Goal: Task Accomplishment & Management: Manage account settings

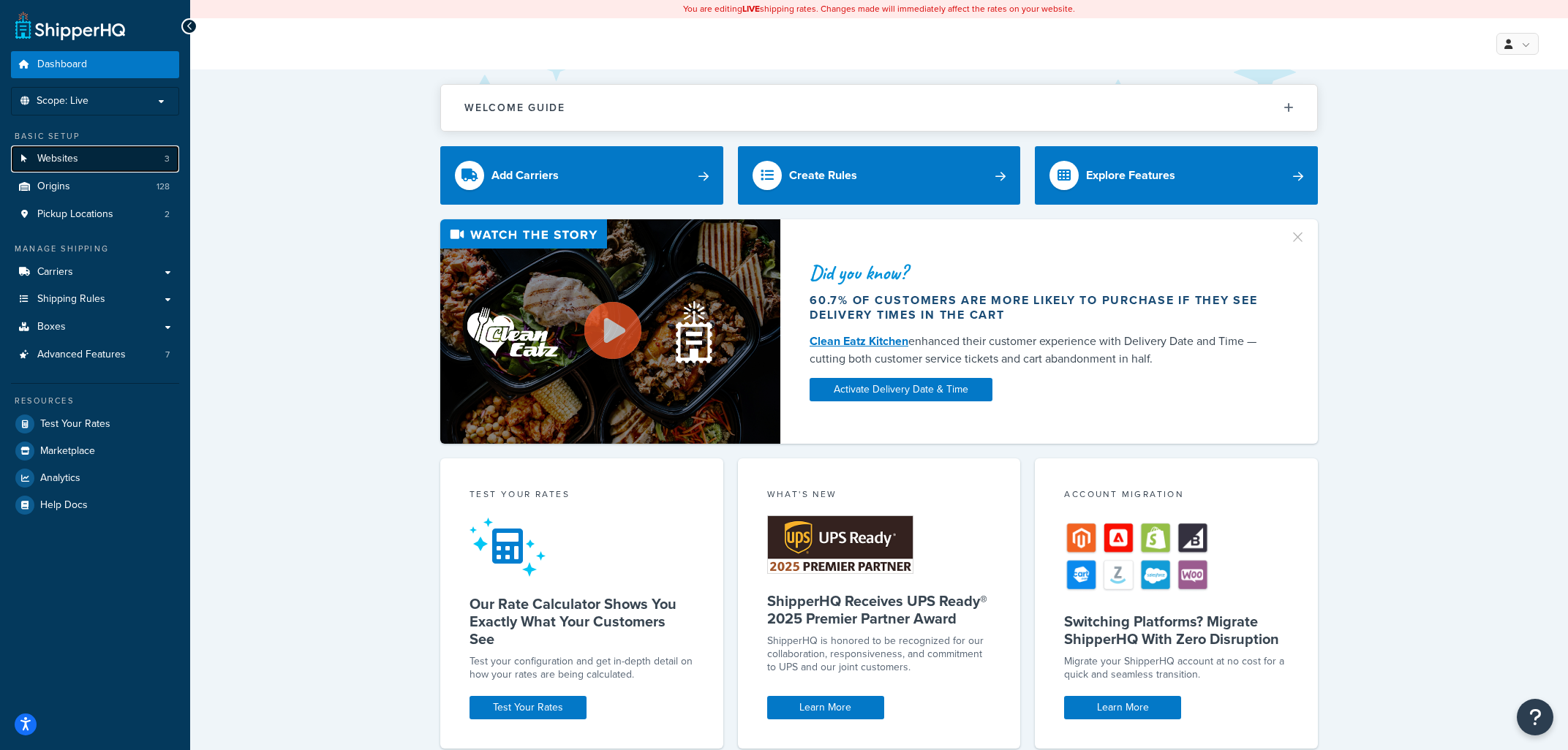
click at [73, 152] on link "Websites 3" at bounding box center [95, 158] width 168 height 27
click at [72, 185] on link "Origins 128" at bounding box center [95, 187] width 168 height 27
click at [75, 168] on link "Websites 3" at bounding box center [95, 158] width 168 height 27
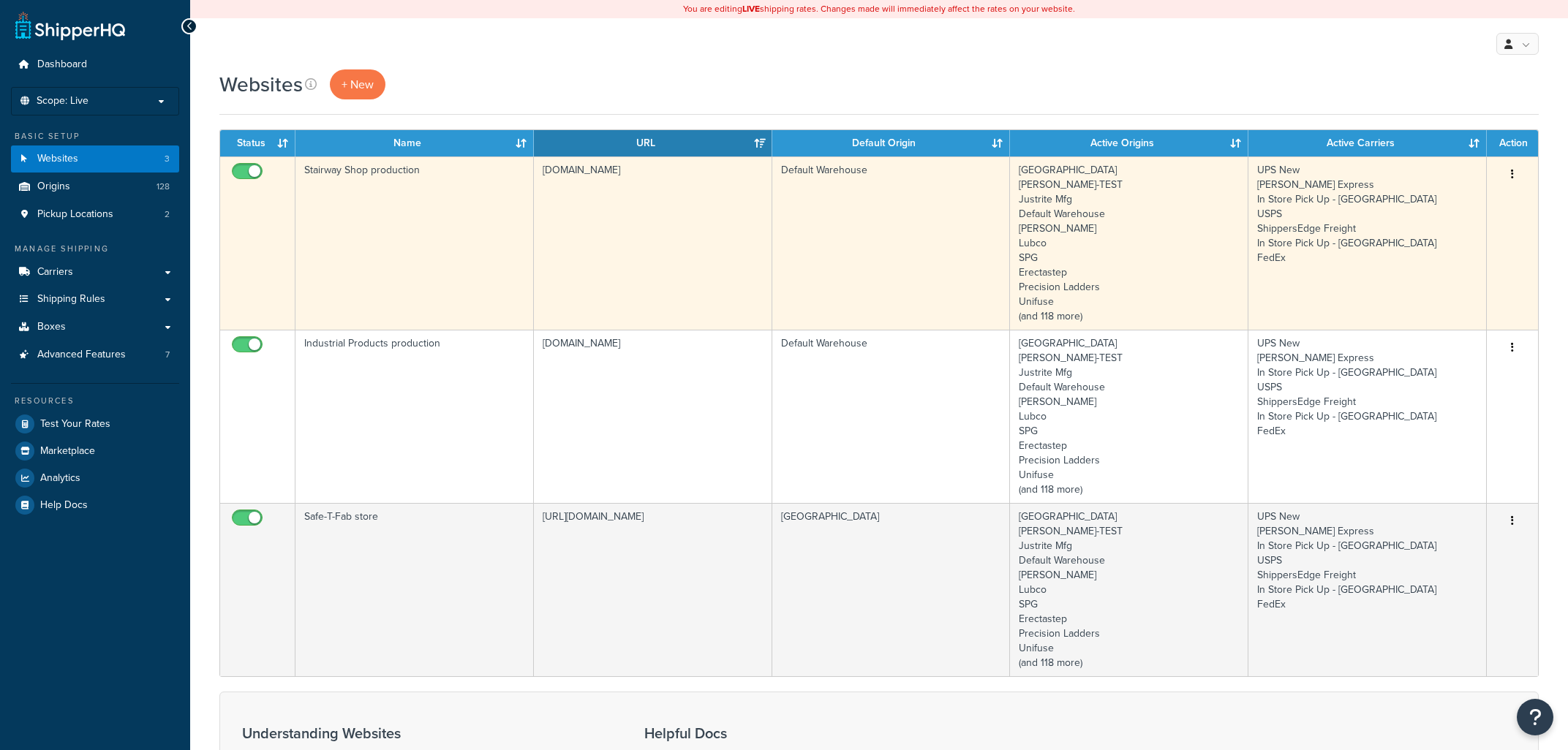
click at [429, 237] on td "Stairway Shop production" at bounding box center [414, 243] width 239 height 174
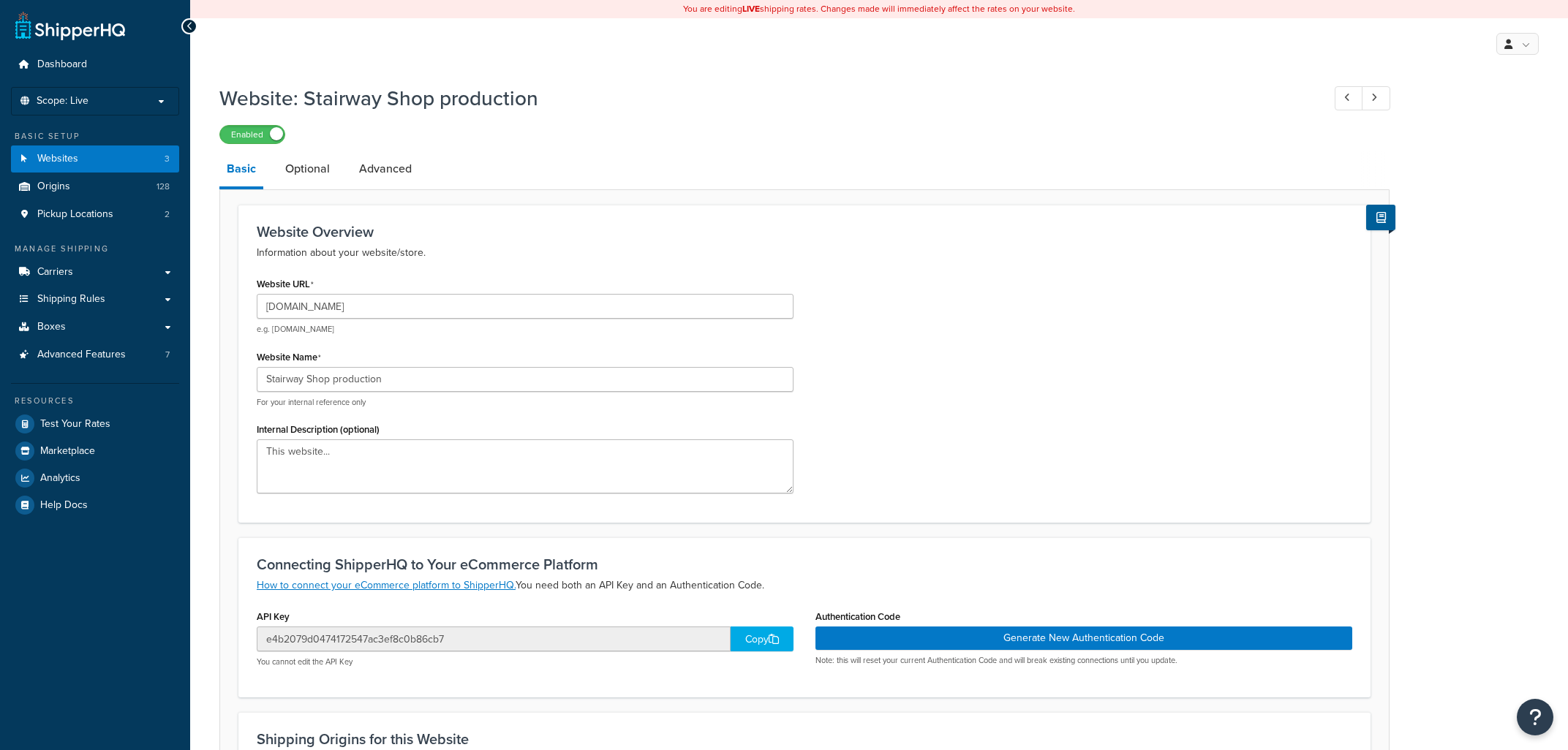
select select "28004"
click at [385, 167] on link "Advanced" at bounding box center [385, 168] width 67 height 35
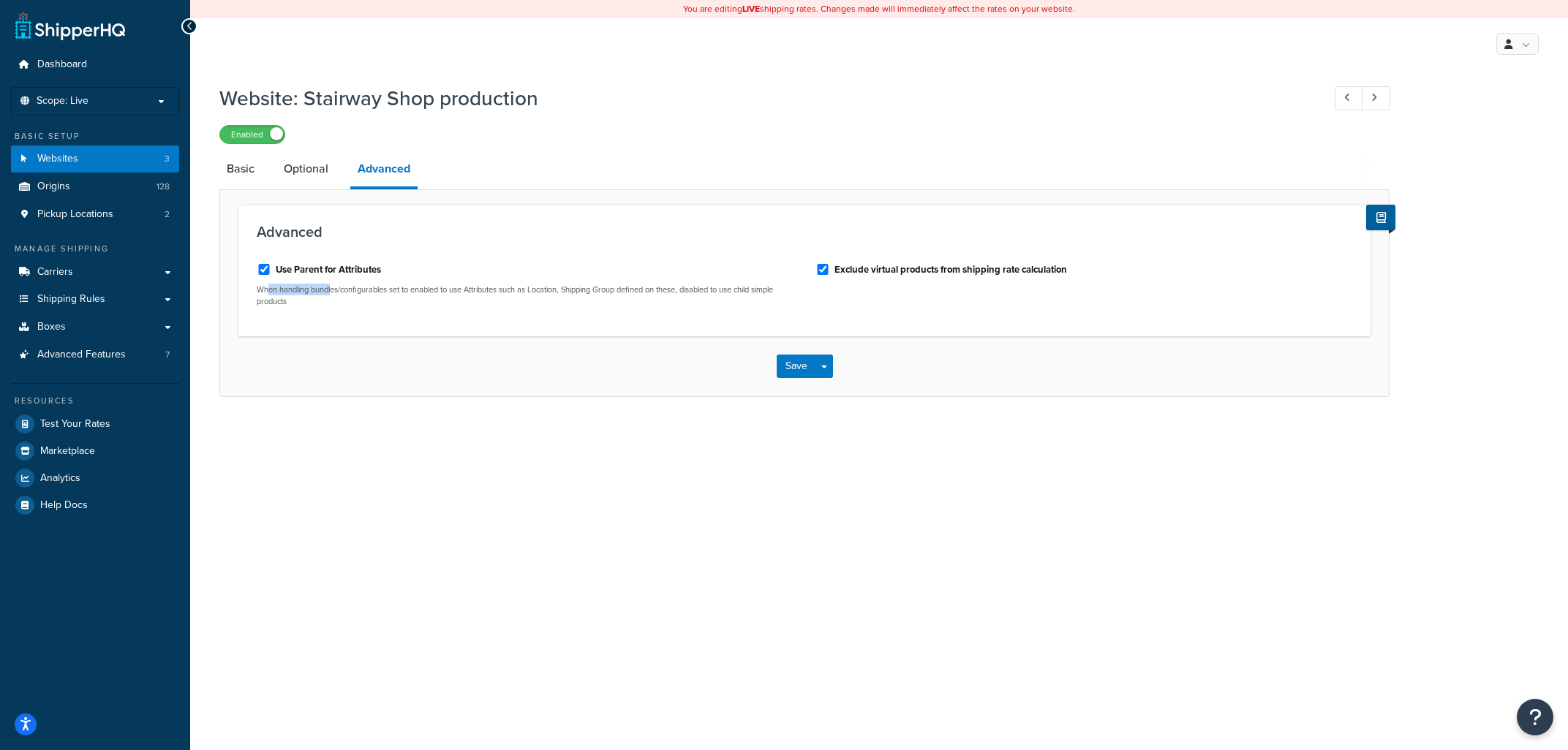
drag, startPoint x: 327, startPoint y: 300, endPoint x: 266, endPoint y: 293, distance: 61.4
click at [266, 293] on p "When handling bundles/configurables set to enabled to use Attributes such as Lo…" at bounding box center [525, 296] width 537 height 23
click at [292, 307] on div "Use Parent for Attributes When handling bundles/configurables set to enabled to…" at bounding box center [525, 285] width 559 height 67
drag, startPoint x: 278, startPoint y: 307, endPoint x: 255, endPoint y: 292, distance: 27.5
click at [255, 292] on div "Use Parent for Attributes When handling bundles/configurables set to enabled to…" at bounding box center [525, 285] width 559 height 67
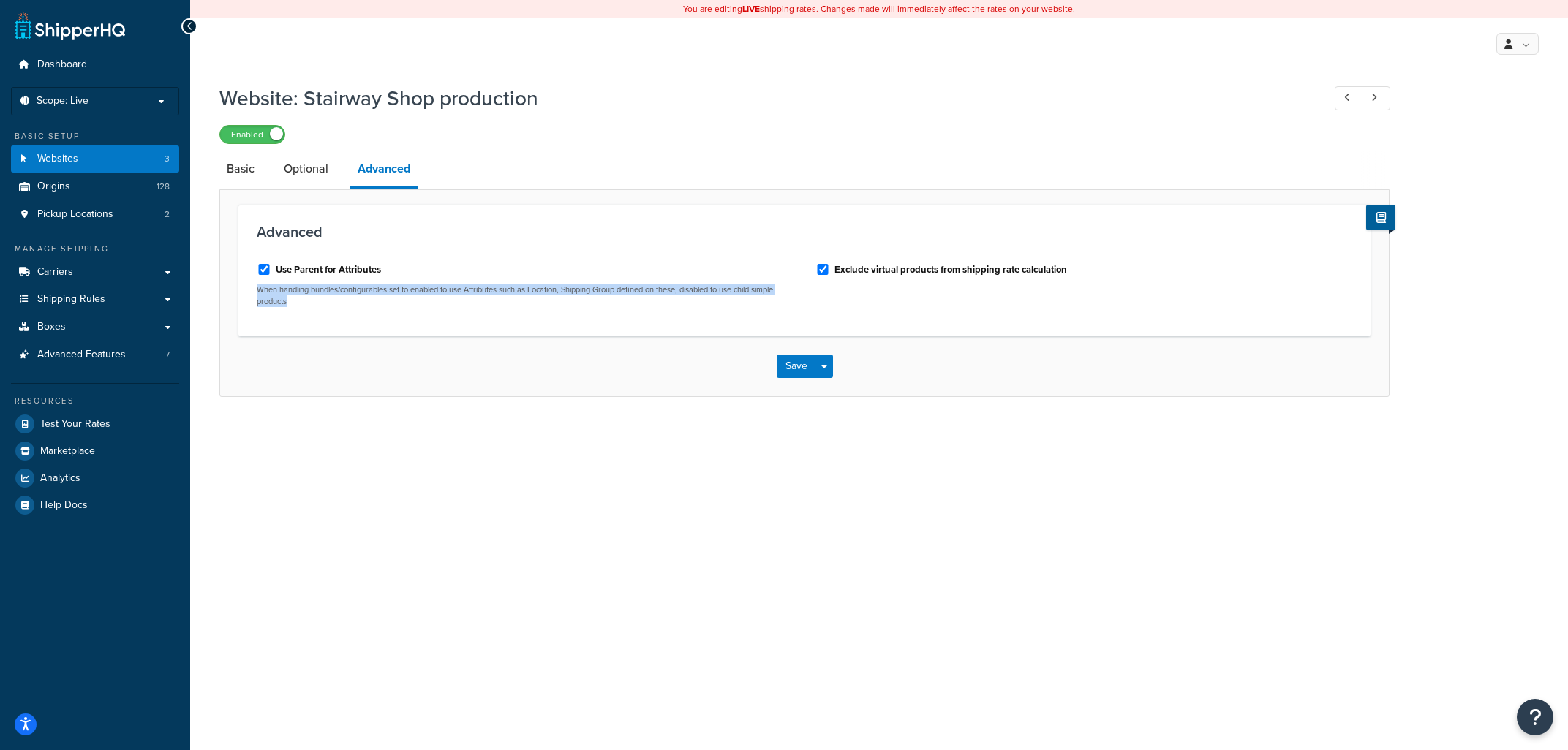
copy p "When handling bundles/configurables set to enabled to use Attributes such as Lo…"
